Goal: Complete application form: Complete application form

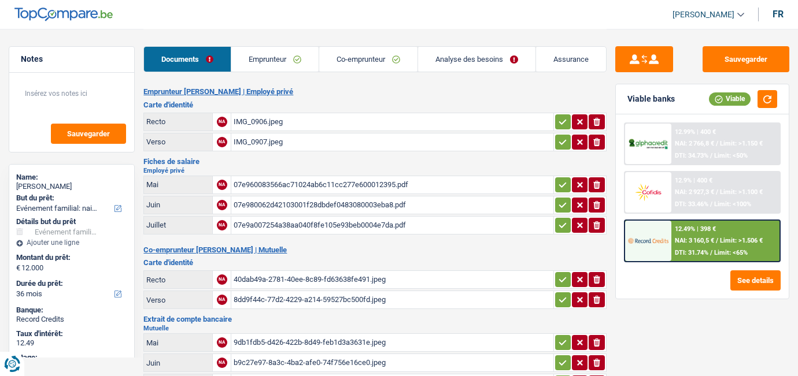
select select "familyEvent"
select select "36"
click at [264, 68] on link "Emprunteur" at bounding box center [274, 59] width 87 height 25
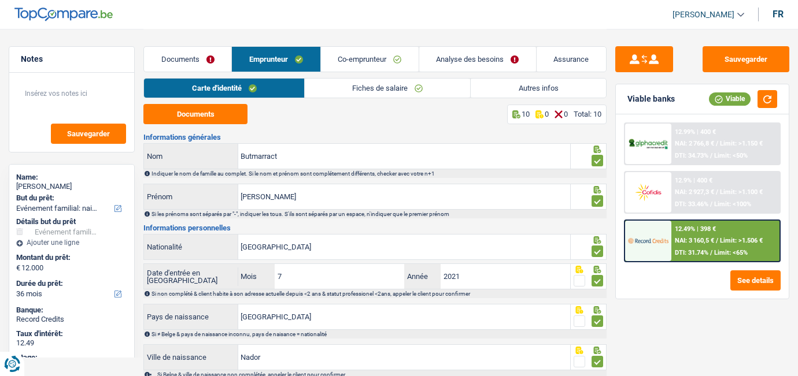
click at [537, 90] on link "Autres infos" at bounding box center [538, 88] width 135 height 19
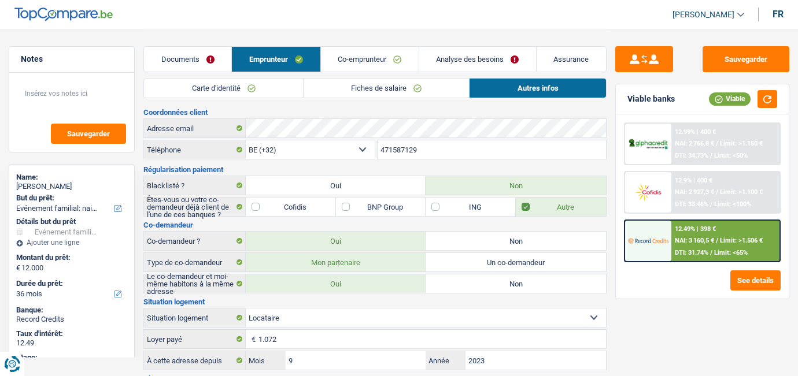
click at [355, 88] on link "Fiches de salaire" at bounding box center [385, 88] width 165 height 19
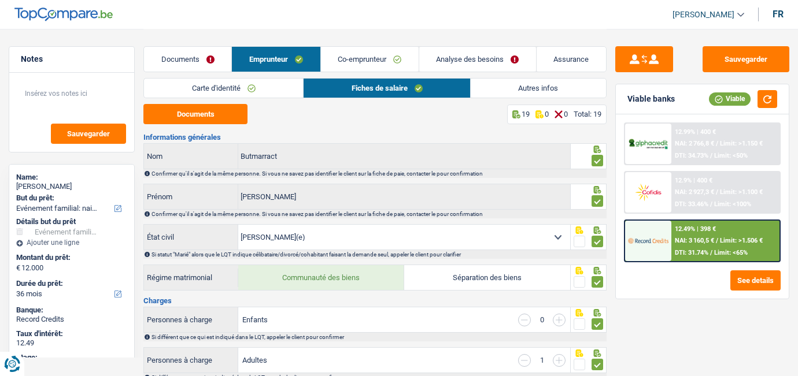
click at [162, 59] on link "Documents" at bounding box center [187, 59] width 87 height 25
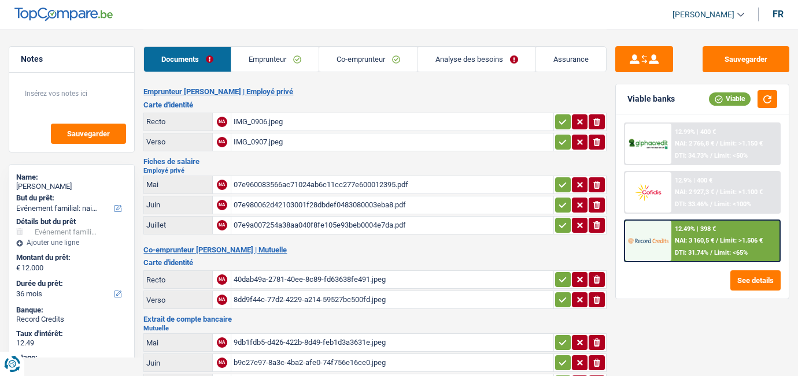
click at [318, 184] on div "07e960083566ac71024ab6c11cc277e600012395.pdf" at bounding box center [392, 184] width 317 height 17
click at [343, 58] on link "Co-emprunteur" at bounding box center [368, 59] width 98 height 25
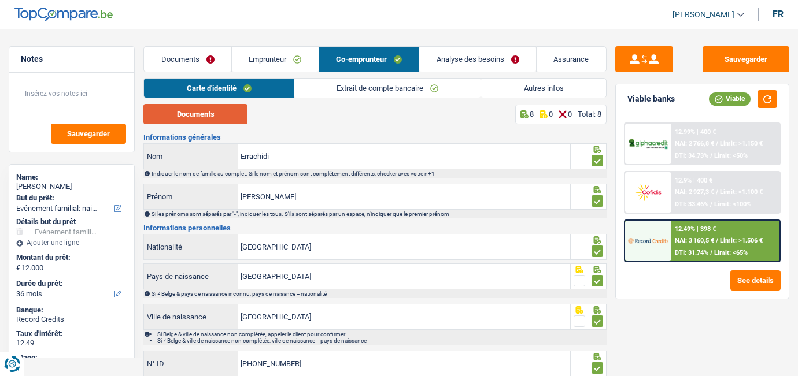
click at [217, 114] on button "Documents" at bounding box center [195, 114] width 104 height 20
click at [383, 92] on link "Extrait de compte bancaire" at bounding box center [387, 88] width 186 height 19
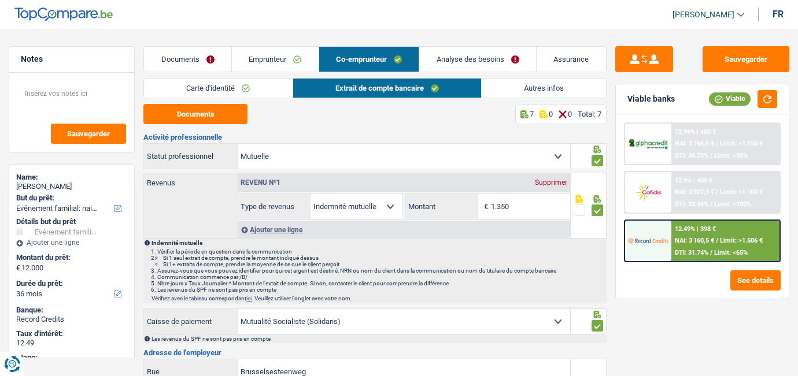
click at [273, 61] on link "Emprunteur" at bounding box center [275, 59] width 87 height 25
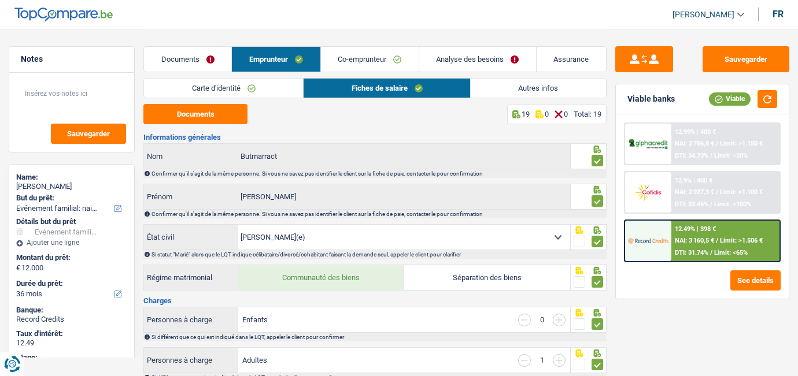
click at [451, 57] on link "Analyse des besoins" at bounding box center [477, 59] width 117 height 25
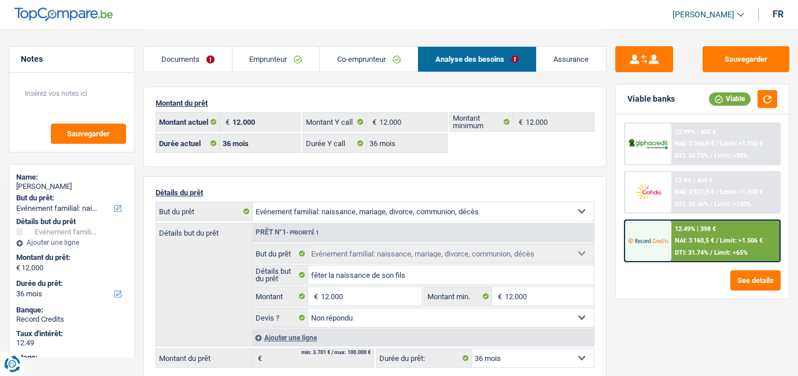
click at [254, 60] on link "Emprunteur" at bounding box center [275, 59] width 87 height 25
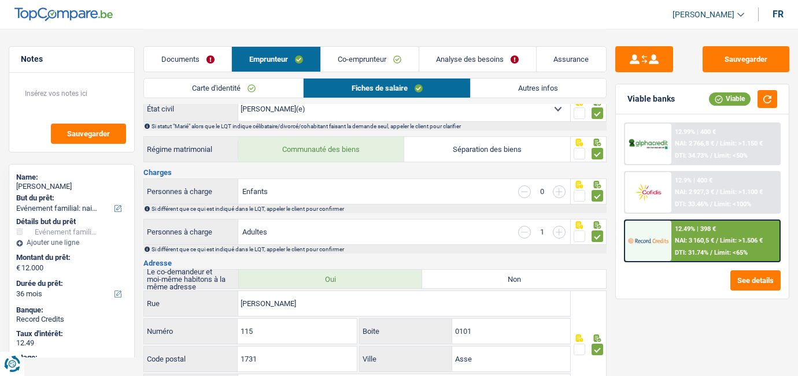
scroll to position [128, 0]
click at [561, 187] on input "button" at bounding box center [559, 192] width 13 height 13
select select "familyAllowances"
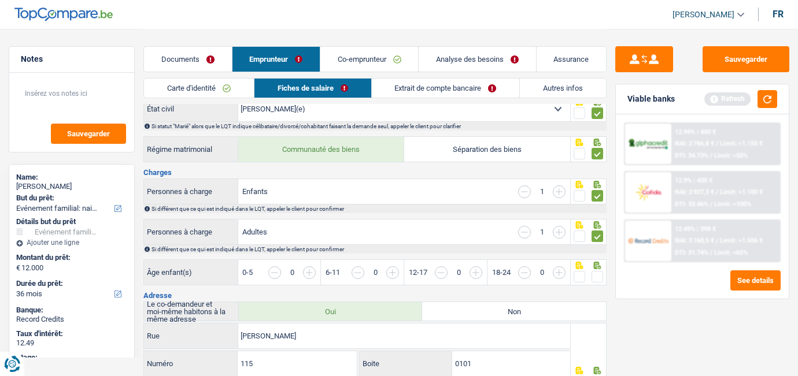
click at [305, 273] on input "button" at bounding box center [516, 278] width 426 height 25
drag, startPoint x: 26, startPoint y: 186, endPoint x: 64, endPoint y: 184, distance: 38.2
click at [64, 184] on div "[PERSON_NAME]" at bounding box center [71, 186] width 111 height 9
copy div "Butmarract"
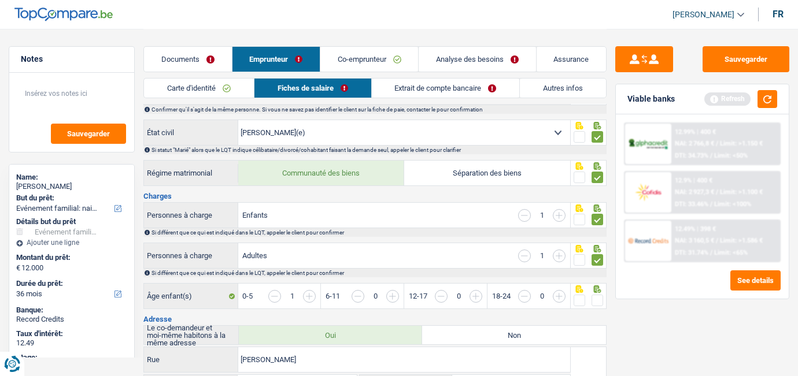
scroll to position [104, 0]
click at [594, 302] on span at bounding box center [597, 301] width 12 height 12
click at [0, 0] on input "radio" at bounding box center [0, 0] width 0 height 0
click at [176, 65] on link "Documents" at bounding box center [187, 59] width 87 height 25
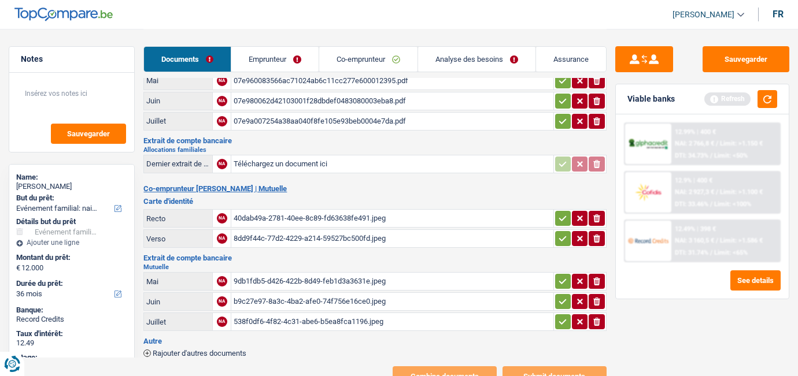
click at [458, 53] on link "Analyse des besoins" at bounding box center [476, 59] width 117 height 25
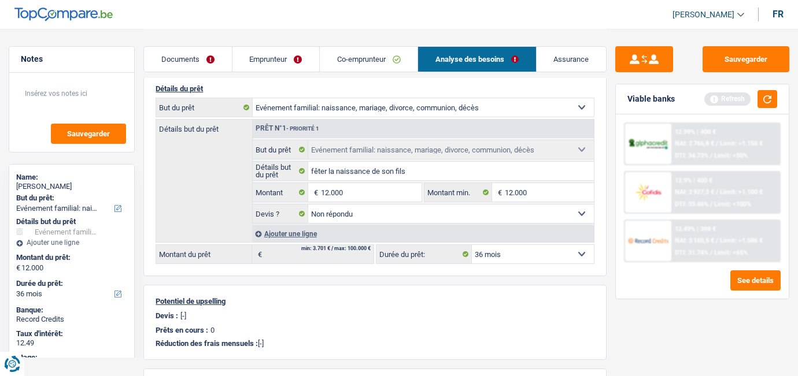
scroll to position [100, 0]
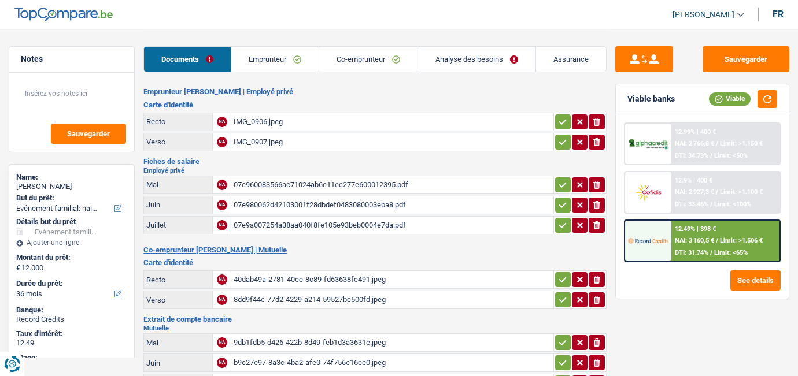
select select "familyEvent"
select select "36"
